Goal: Task Accomplishment & Management: Manage account settings

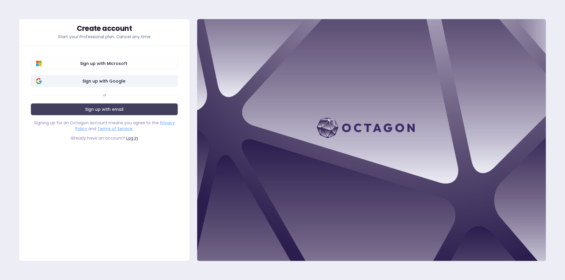
click at [119, 81] on span "Sign up with Google" at bounding box center [104, 81] width 138 height 6
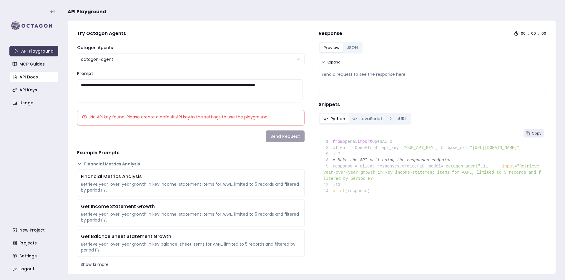
click at [26, 79] on link "API Docs" at bounding box center [34, 77] width 49 height 11
click at [30, 98] on link "Usage" at bounding box center [34, 103] width 49 height 11
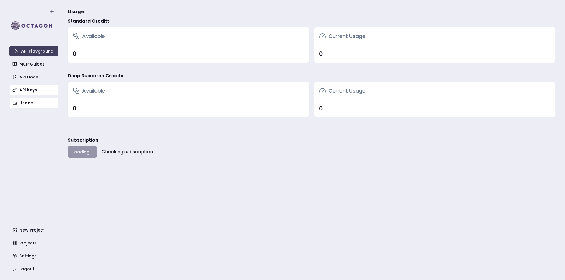
click at [34, 88] on link "API Keys" at bounding box center [34, 90] width 49 height 11
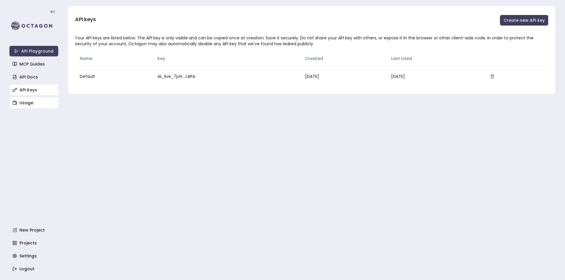
click at [30, 104] on link "Usage" at bounding box center [34, 103] width 49 height 11
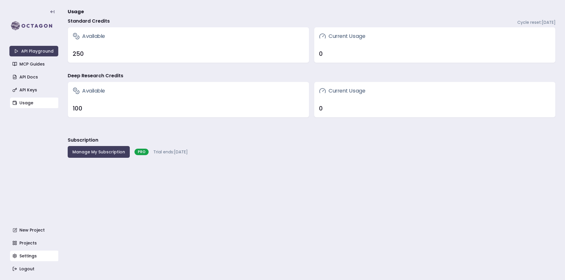
click at [34, 259] on link "Settings" at bounding box center [34, 256] width 49 height 11
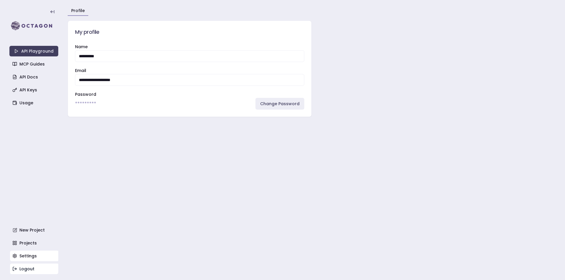
click at [39, 268] on link "Logout" at bounding box center [34, 269] width 49 height 11
